Goal: Information Seeking & Learning: Learn about a topic

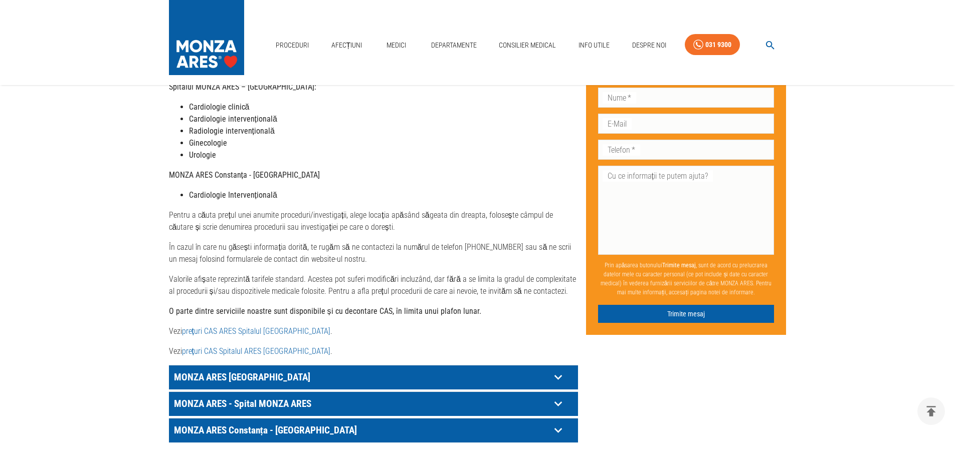
scroll to position [351, 0]
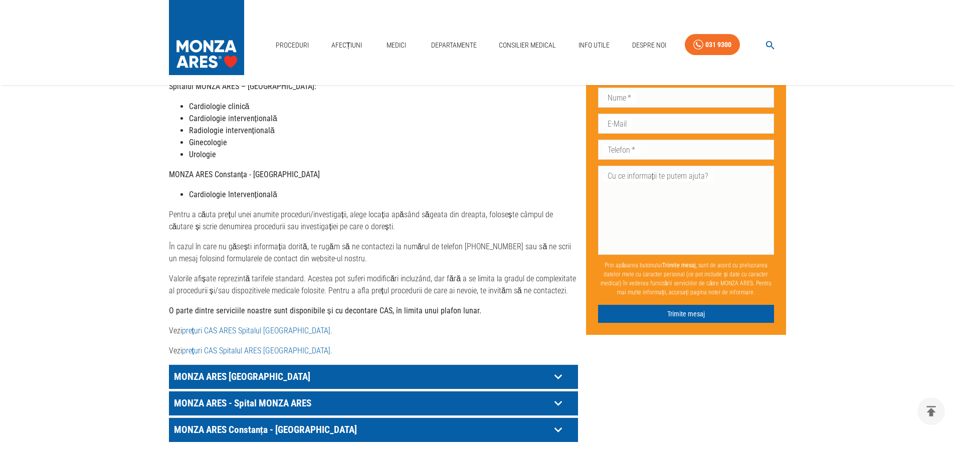
click at [555, 396] on icon at bounding box center [558, 404] width 16 height 16
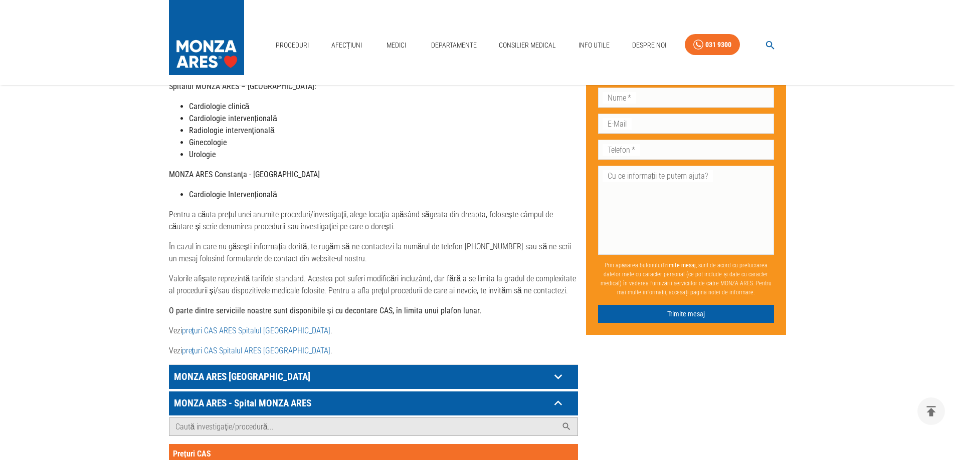
click at [246, 326] on link "prețuri CAS ARES Spitalul [GEOGRAPHIC_DATA]" at bounding box center [256, 331] width 148 height 10
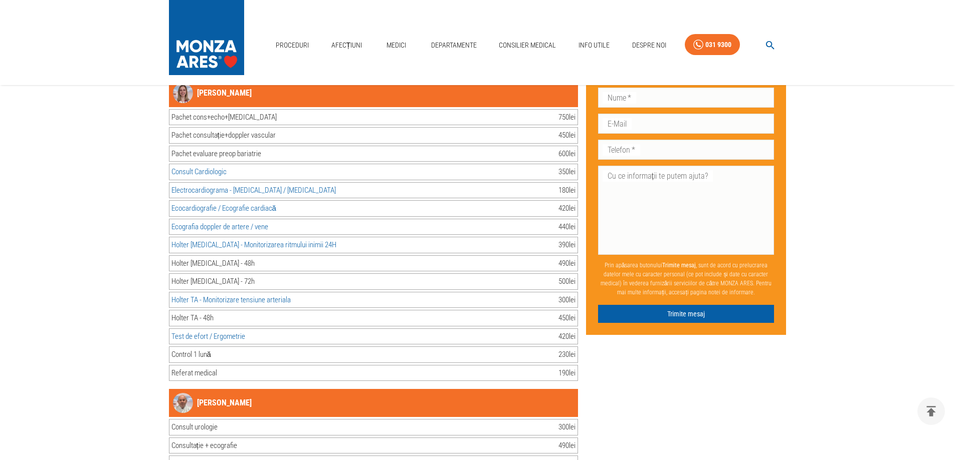
scroll to position [4860, 0]
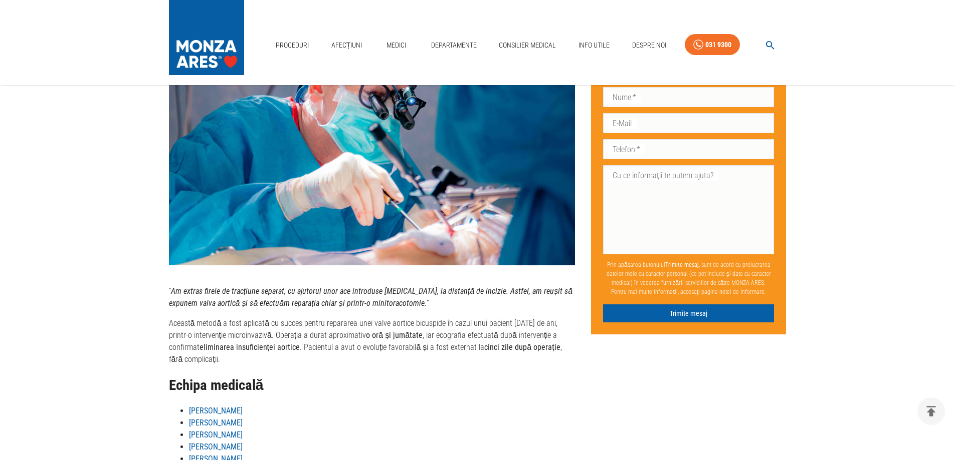
scroll to position [952, 0]
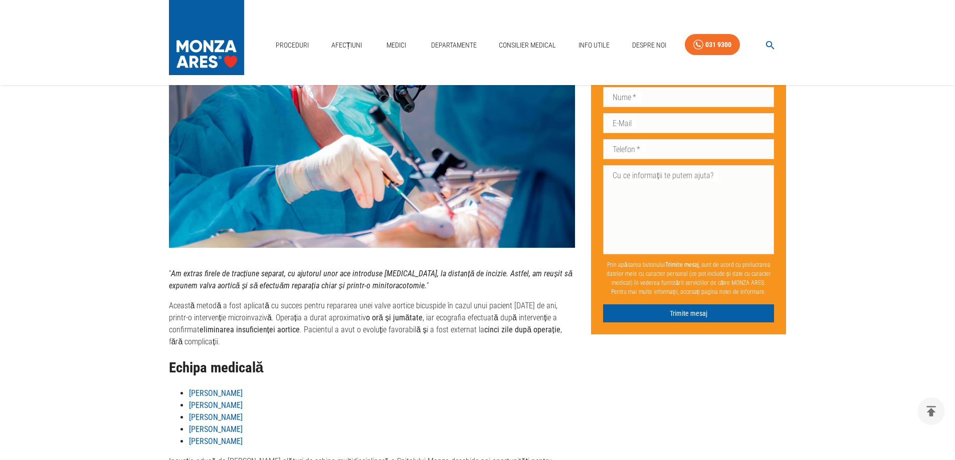
click at [227, 332] on p "Această metodă a fost aplicată cu succes pentru repararea unei valve aortice bi…" at bounding box center [372, 324] width 406 height 48
click at [429, 335] on p "Această metodă a fost aplicată cu succes pentru repararea unei valve aortice bi…" at bounding box center [372, 324] width 406 height 48
click at [215, 335] on strong "eliminarea insuficienței aortice" at bounding box center [249, 330] width 100 height 10
click at [311, 347] on p "Această metodă a fost aplicată cu succes pentru repararea unei valve aortice bi…" at bounding box center [372, 324] width 406 height 48
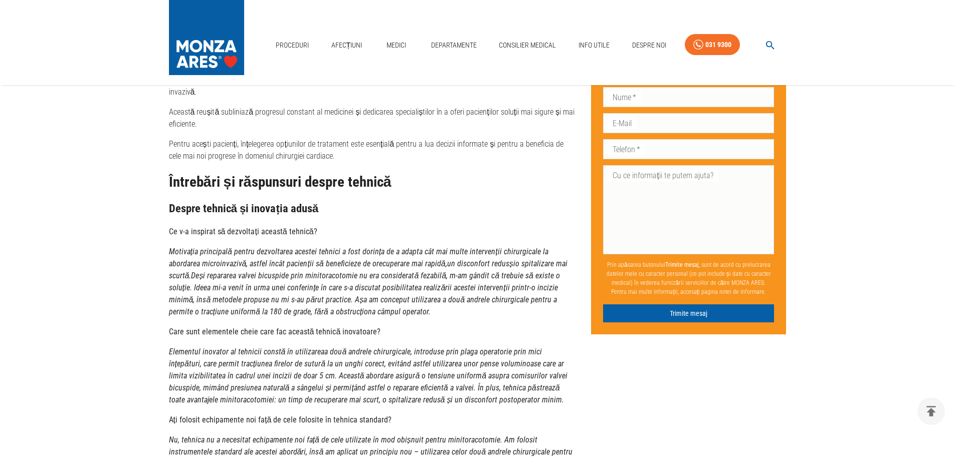
scroll to position [1353, 0]
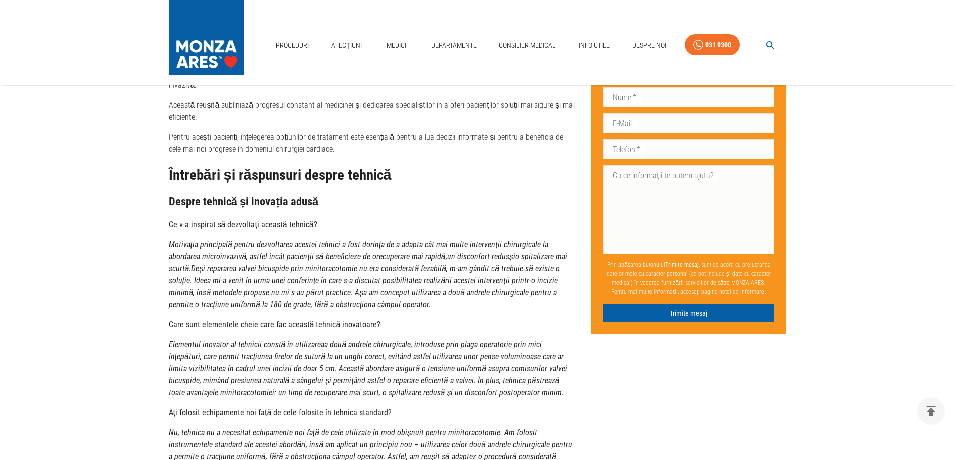
click at [237, 383] on em "Elementul inovator al tehnicii constă în utilizarea a două andrele chirurgicale…" at bounding box center [368, 369] width 399 height 58
click at [330, 358] on p "Elementul inovator al tehnicii constă în utilizarea a două andrele chirurgicale…" at bounding box center [372, 369] width 406 height 60
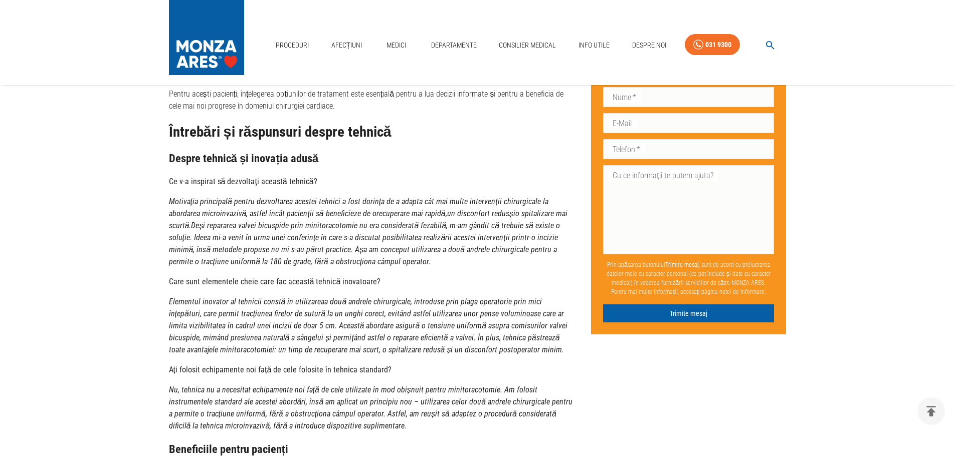
scroll to position [1503, 0]
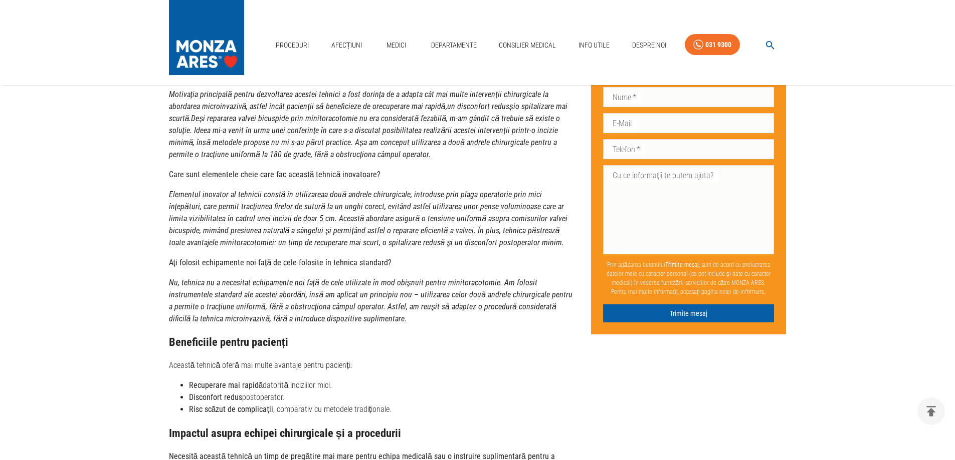
click at [244, 294] on em "Nu, tehnica nu a necesitat echipamente noi față de cele utilizate în mod obișnu…" at bounding box center [371, 301] width 404 height 46
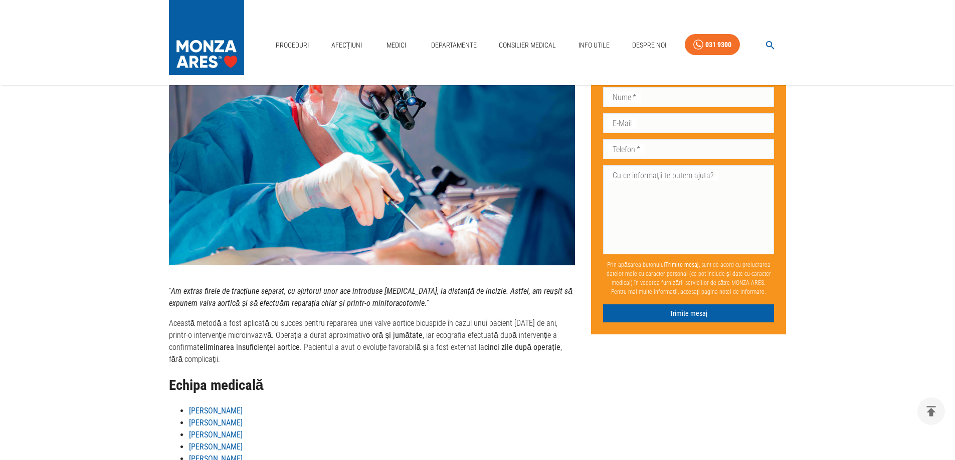
scroll to position [952, 0]
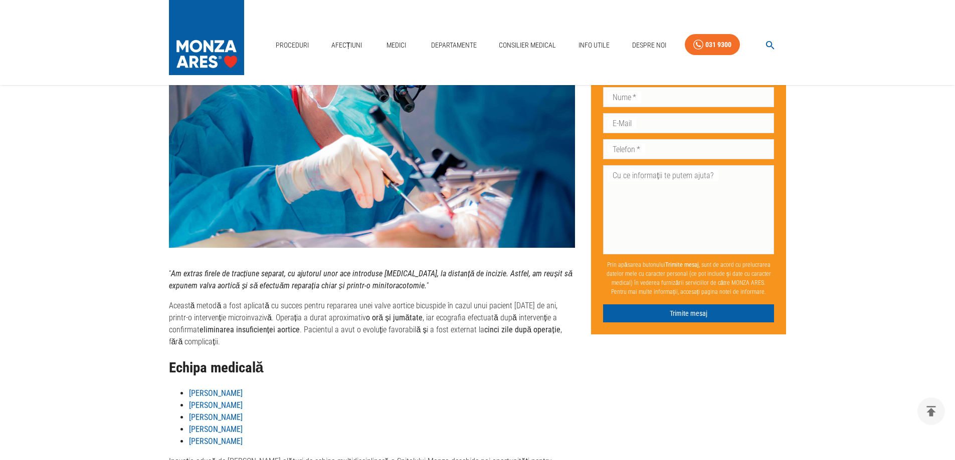
click at [327, 218] on img at bounding box center [372, 112] width 406 height 271
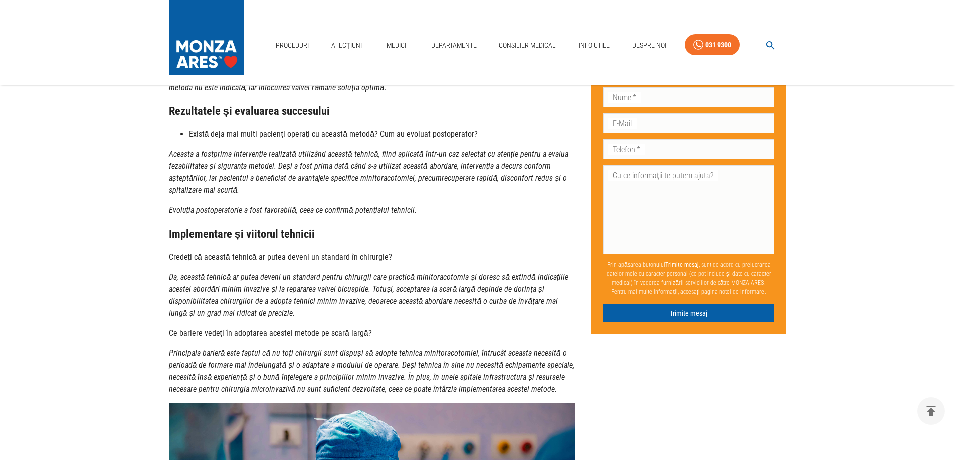
scroll to position [2054, 0]
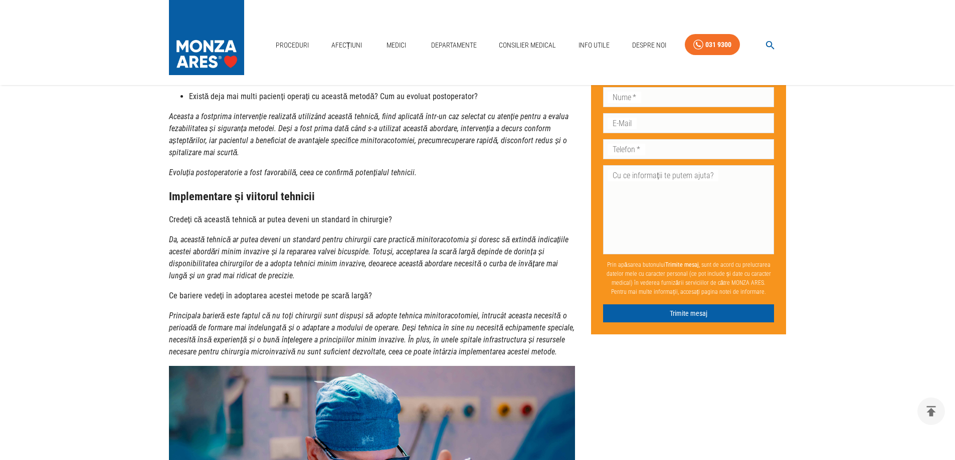
click at [392, 269] on em "Da, această tehnică ar putea deveni un standard pentru chirurgii care practică …" at bounding box center [369, 258] width 400 height 46
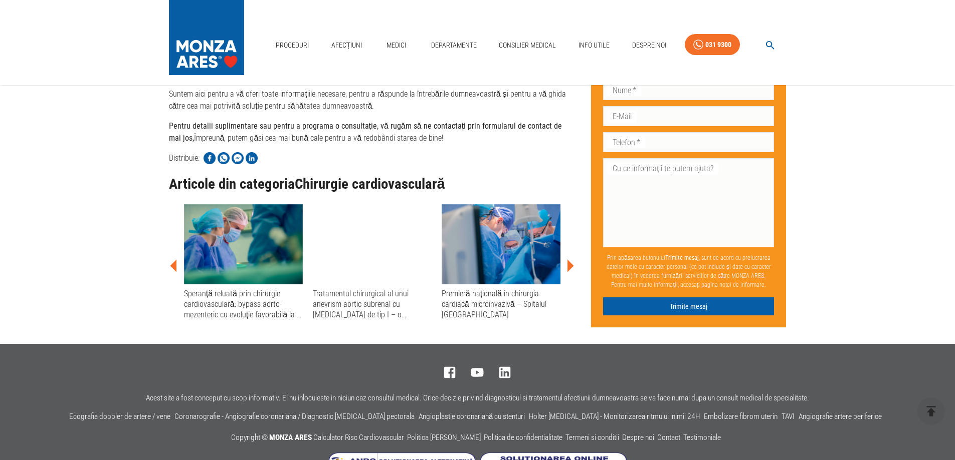
scroll to position [2718, 0]
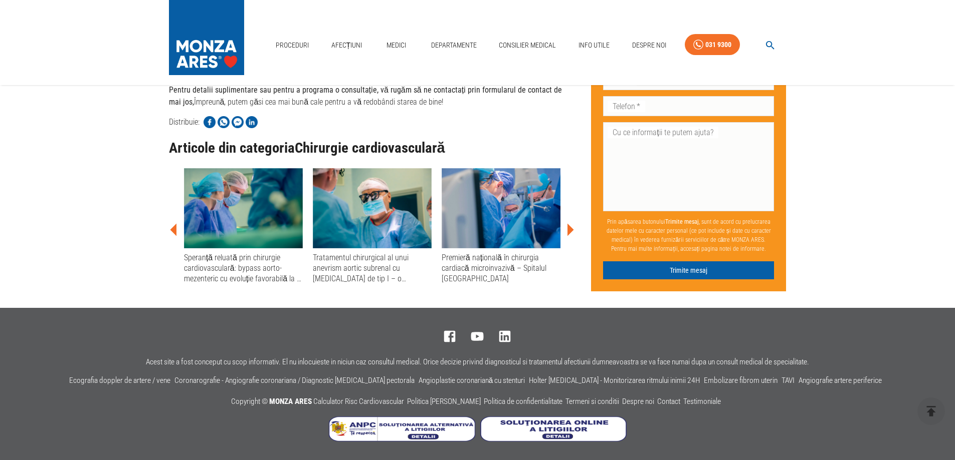
click at [478, 270] on div "Premieră națională în chirurgia cardiacă microinvazivă – Spitalul [GEOGRAPHIC_D…" at bounding box center [500, 269] width 119 height 32
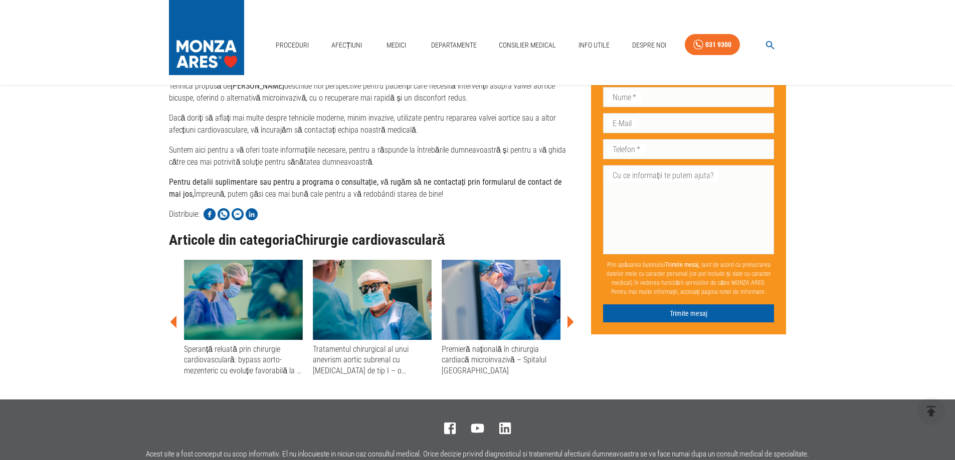
scroll to position [2459, 0]
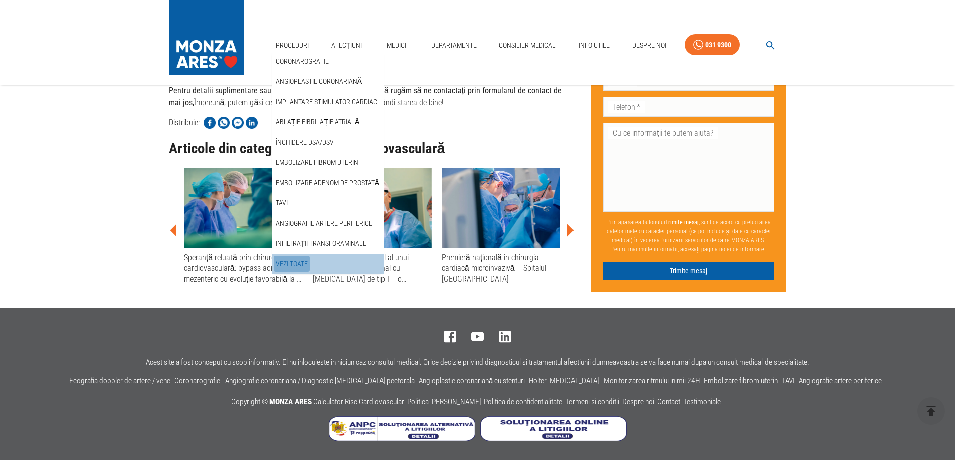
click at [298, 263] on link "Vezi Toate" at bounding box center [292, 264] width 36 height 17
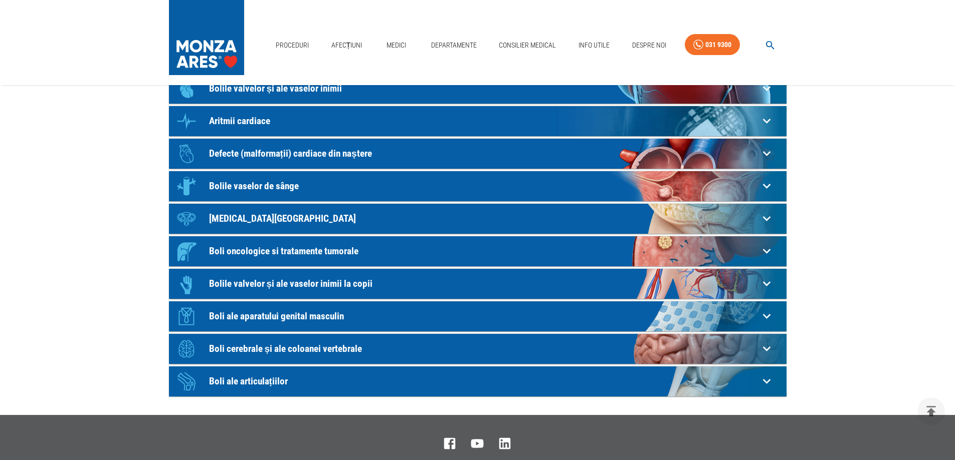
scroll to position [200, 0]
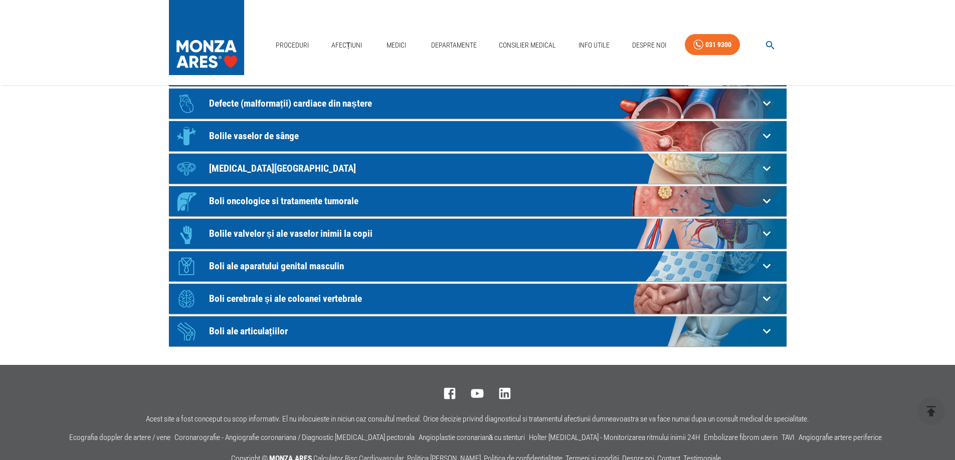
click at [239, 106] on p "Defecte (malformații) cardiace din naștere" at bounding box center [484, 103] width 550 height 11
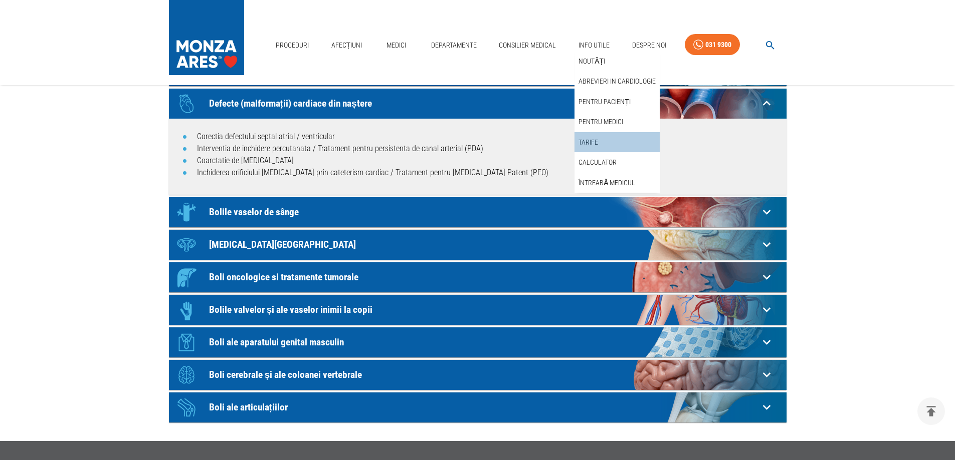
click at [601, 146] on div "Tarife" at bounding box center [616, 142] width 85 height 21
click at [591, 142] on link "Tarife" at bounding box center [588, 142] width 24 height 17
